Goal: Task Accomplishment & Management: Complete application form

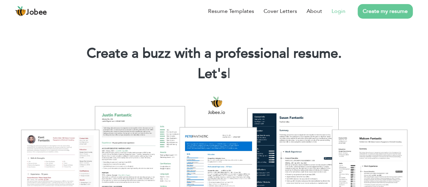
click at [337, 13] on link "Login" at bounding box center [339, 11] width 14 height 8
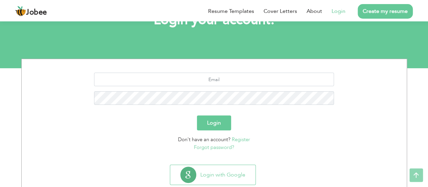
scroll to position [70, 0]
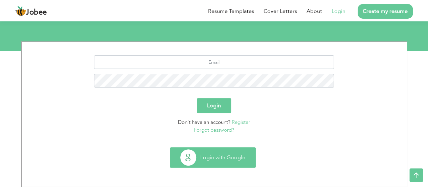
click at [230, 154] on button "Login with Google" at bounding box center [212, 157] width 85 height 20
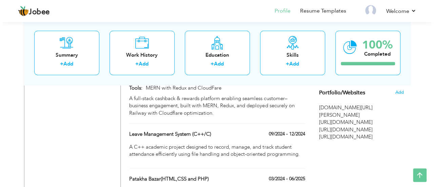
scroll to position [573, 0]
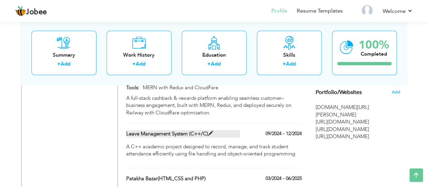
click at [212, 130] on span at bounding box center [210, 132] width 5 height 5
type input "Leave Management System (C++/C)"
type input "09/2024"
type input "12/2024"
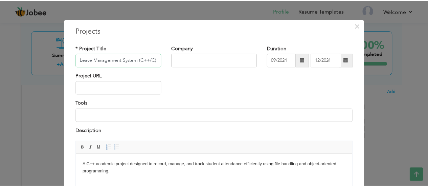
scroll to position [81, 0]
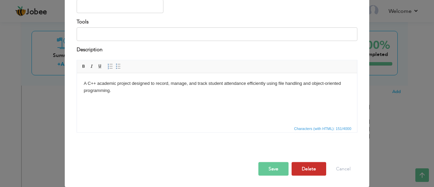
click at [300, 169] on button "Delete" at bounding box center [308, 169] width 35 height 14
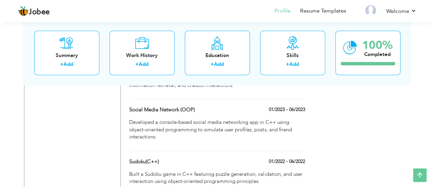
scroll to position [726, 0]
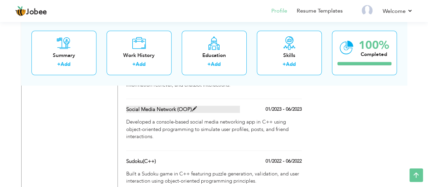
click at [219, 106] on label "Social Media Network (OOP)" at bounding box center [183, 109] width 114 height 7
type input "Social Media Network (OOP)"
type input "01/2023"
type input "06/2023"
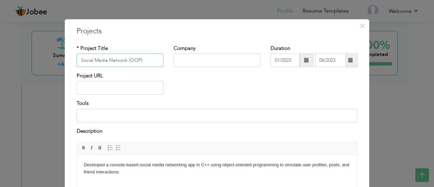
scroll to position [81, 0]
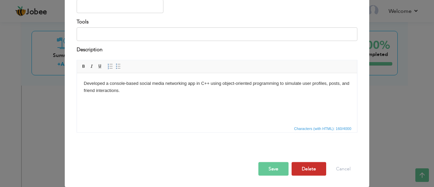
click at [304, 166] on button "Delete" at bounding box center [308, 169] width 35 height 14
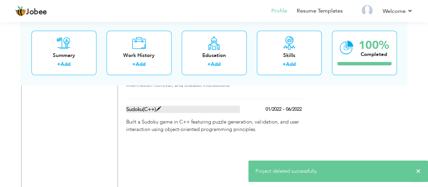
click at [238, 106] on label "Sudoku(C++)" at bounding box center [183, 109] width 114 height 7
type input "Sudoku(C++)"
type input "01/2022"
type input "06/2022"
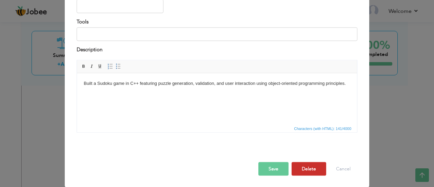
click at [310, 168] on button "Delete" at bounding box center [308, 169] width 35 height 14
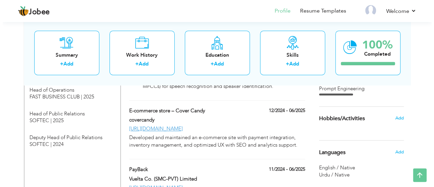
scroll to position [464, 0]
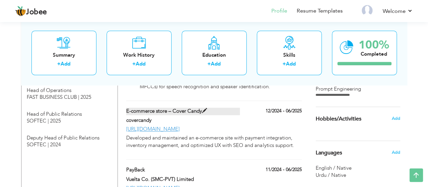
click at [215, 108] on label "E-commerce store – Cover Candy" at bounding box center [183, 110] width 114 height 7
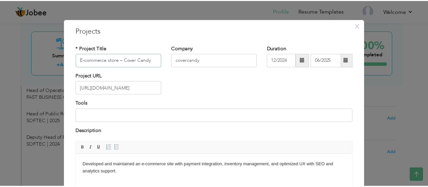
scroll to position [81, 0]
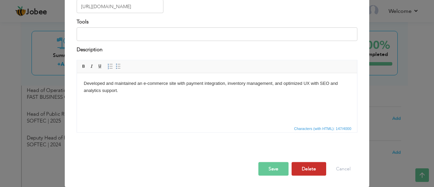
click at [294, 169] on button "Delete" at bounding box center [308, 169] width 35 height 14
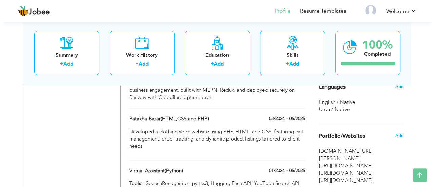
scroll to position [530, 0]
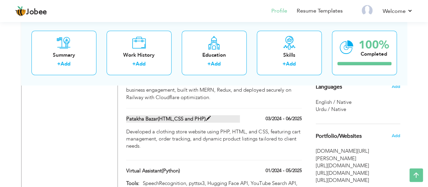
click at [217, 115] on label "Patakha Bazar(HTML,CSS and PHP)" at bounding box center [183, 118] width 114 height 7
type input "Patakha Bazar(HTML,CSS and PHP)"
type input "03/2024"
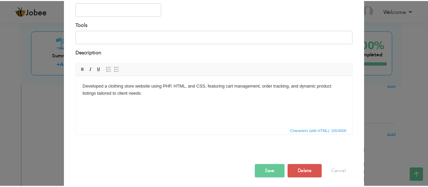
scroll to position [81, 0]
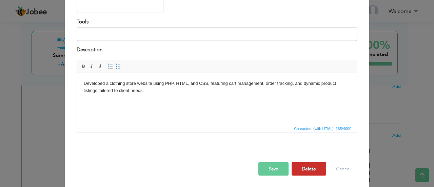
click at [300, 166] on button "Delete" at bounding box center [308, 169] width 35 height 14
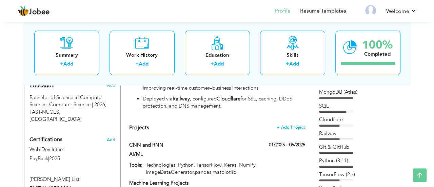
scroll to position [304, 0]
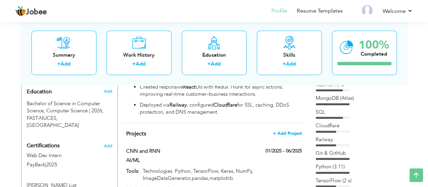
click at [293, 131] on span "+ Add Project" at bounding box center [287, 133] width 29 height 5
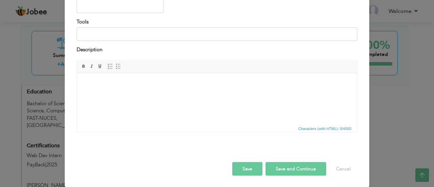
scroll to position [0, 0]
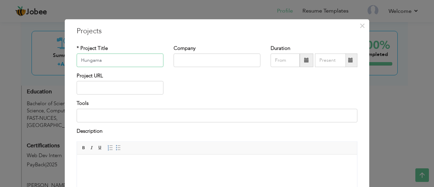
type input "Hungama"
click at [237, 65] on input "text" at bounding box center [216, 61] width 87 height 14
click at [304, 60] on span at bounding box center [306, 60] width 5 height 5
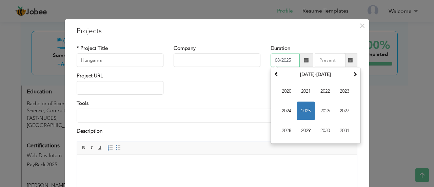
click at [307, 108] on span "2025" at bounding box center [305, 111] width 18 height 18
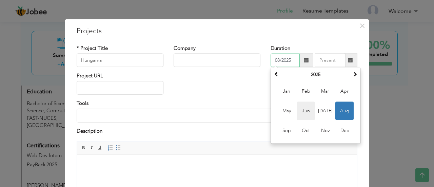
click at [307, 109] on span "Jun" at bounding box center [305, 111] width 18 height 18
type input "06/2025"
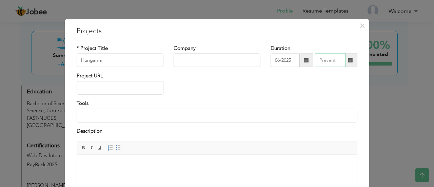
type input "08/2025"
click at [330, 57] on input "08/2025" at bounding box center [330, 61] width 31 height 14
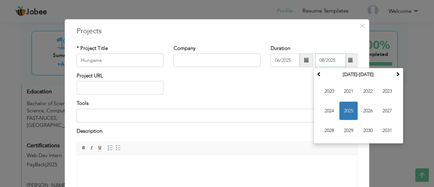
click at [351, 110] on span "2025" at bounding box center [348, 111] width 18 height 18
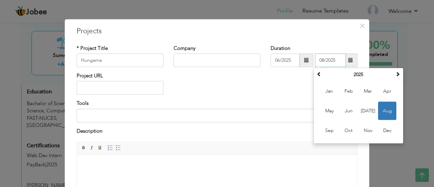
click at [383, 107] on span "Aug" at bounding box center [387, 111] width 18 height 18
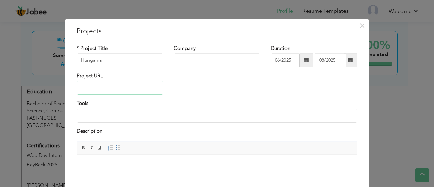
click at [142, 91] on input "text" at bounding box center [120, 88] width 87 height 14
click at [158, 120] on input at bounding box center [217, 115] width 280 height 14
type input "MongoDB,React,Node js,Express js,Redux Development"
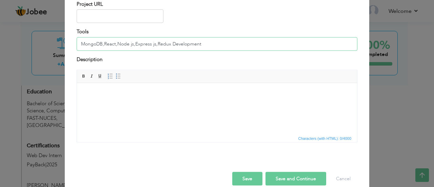
scroll to position [72, 0]
click at [148, 99] on html at bounding box center [217, 92] width 280 height 21
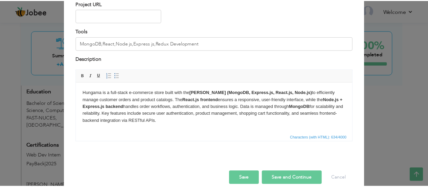
scroll to position [81, 0]
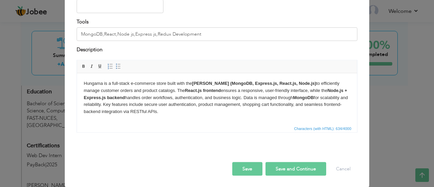
click at [282, 165] on button "Save and Continue" at bounding box center [295, 169] width 61 height 14
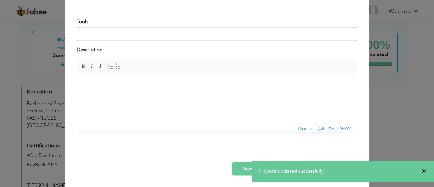
click at [423, 168] on span "×" at bounding box center [423, 170] width 5 height 7
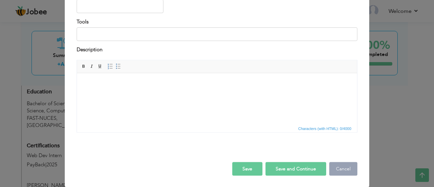
click at [332, 170] on button "Cancel" at bounding box center [343, 169] width 28 height 14
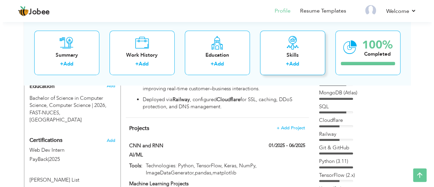
scroll to position [309, 0]
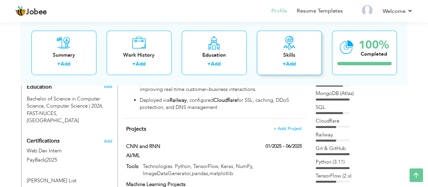
click at [291, 39] on icon at bounding box center [290, 43] width 14 height 14
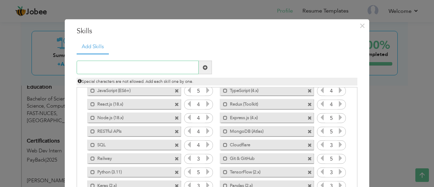
scroll to position [27, 0]
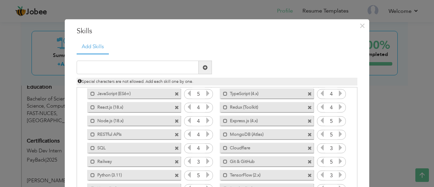
click at [205, 109] on icon at bounding box center [208, 107] width 6 height 6
click at [205, 117] on icon at bounding box center [208, 120] width 6 height 6
click at [337, 105] on icon at bounding box center [340, 107] width 6 height 6
click at [337, 96] on icon at bounding box center [340, 93] width 6 height 6
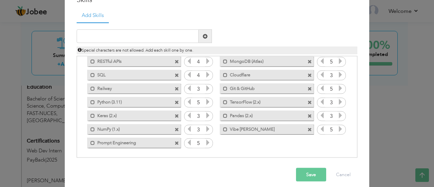
scroll to position [37, 0]
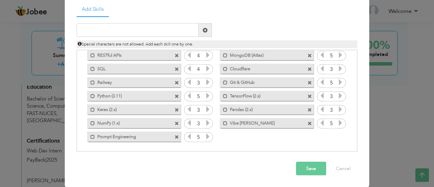
click at [304, 167] on button "Save" at bounding box center [311, 169] width 30 height 14
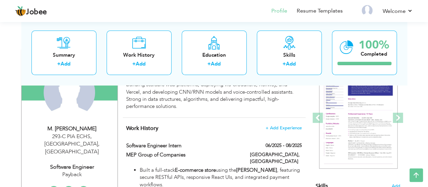
scroll to position [79, 0]
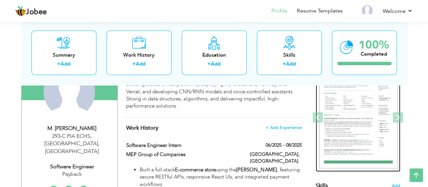
click at [369, 130] on img at bounding box center [358, 118] width 79 height 102
